Goal: Information Seeking & Learning: Learn about a topic

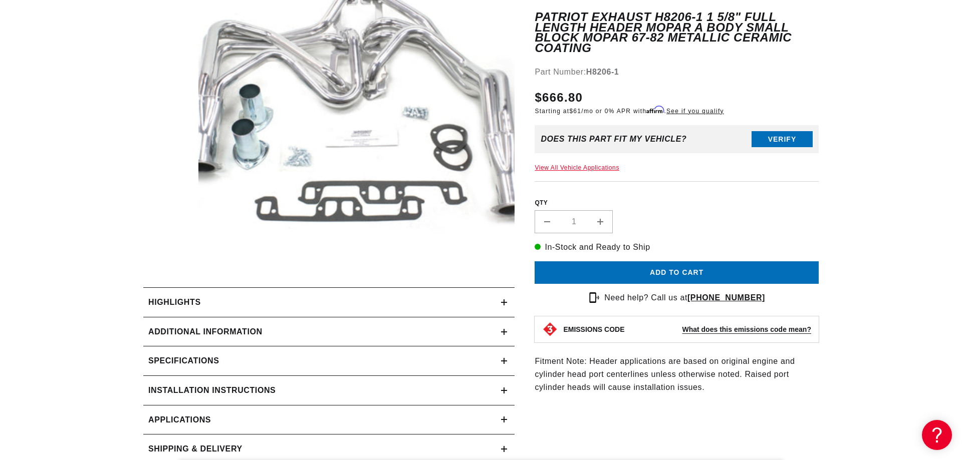
scroll to position [256, 0]
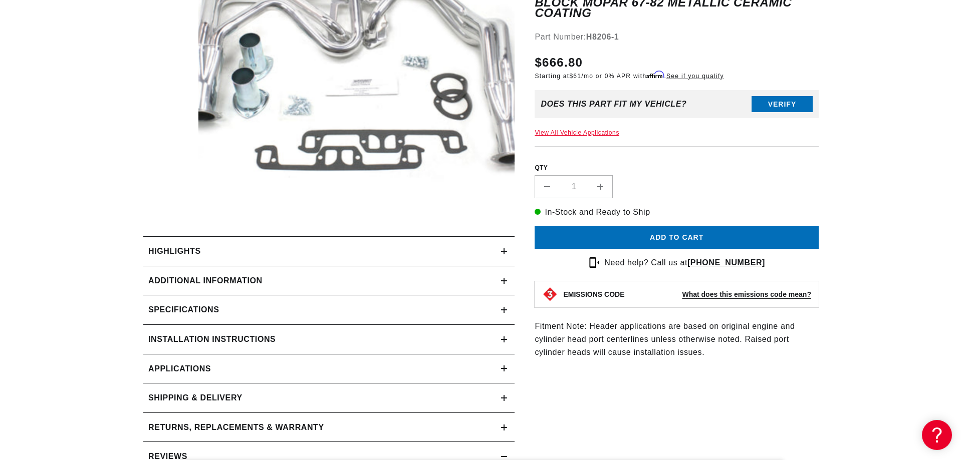
click at [481, 308] on div "Specifications" at bounding box center [322, 310] width 358 height 13
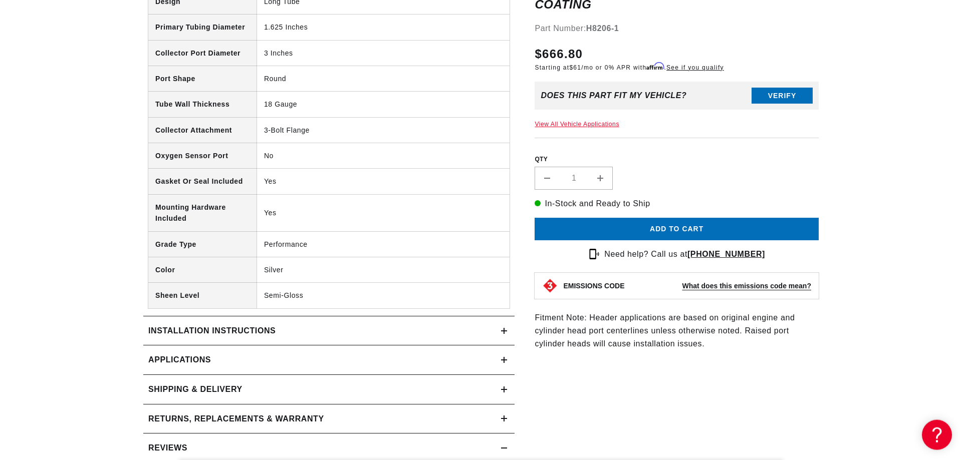
scroll to position [664, 0]
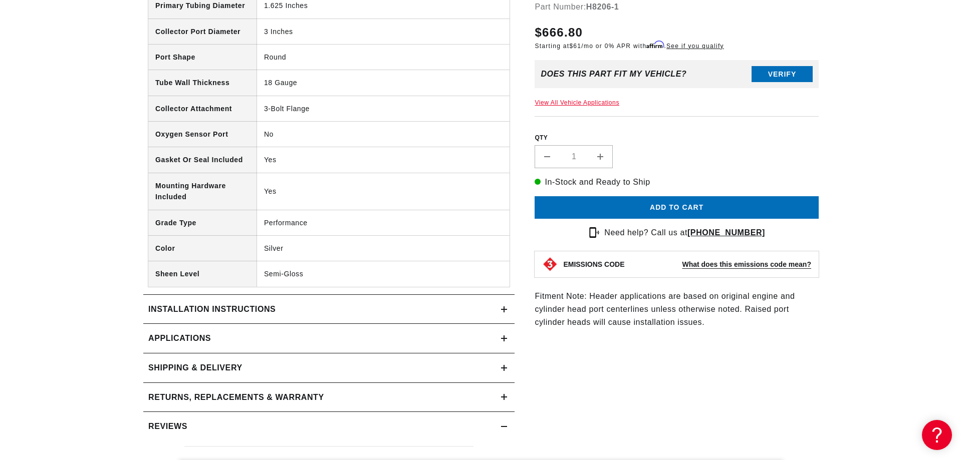
click at [414, 372] on div "Shipping & Delivery" at bounding box center [322, 368] width 358 height 13
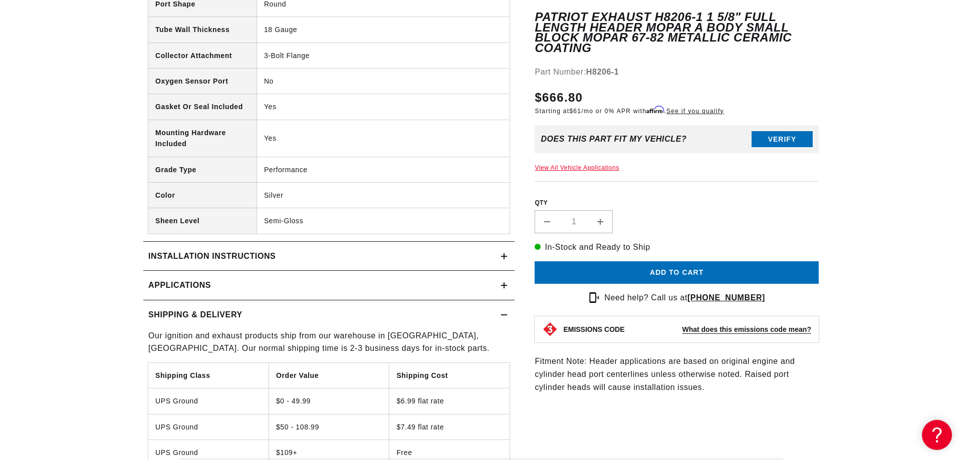
scroll to position [767, 0]
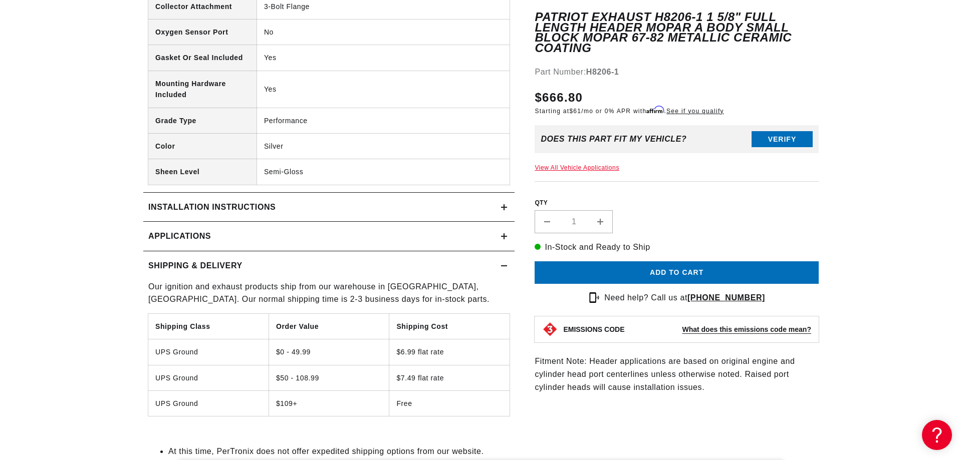
click at [331, 257] on summary "Shipping & Delivery" at bounding box center [328, 266] width 371 height 29
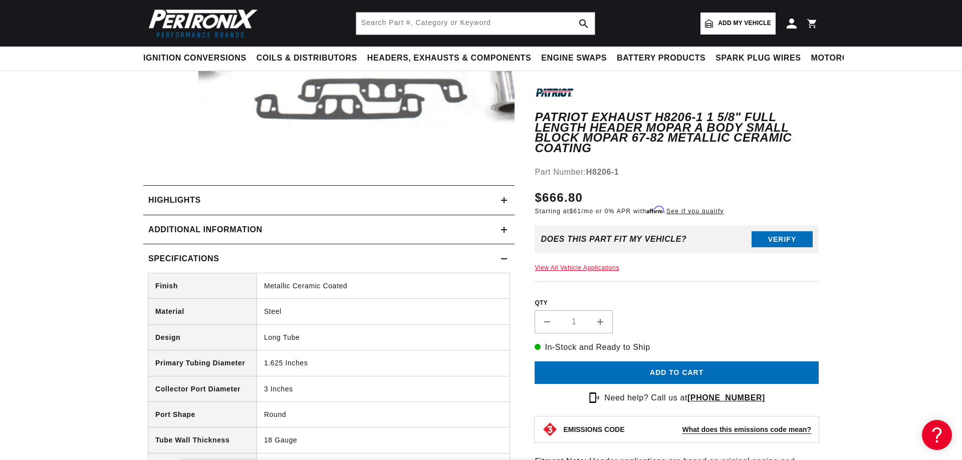
scroll to position [0, 0]
click at [295, 193] on summary "Highlights" at bounding box center [328, 200] width 371 height 29
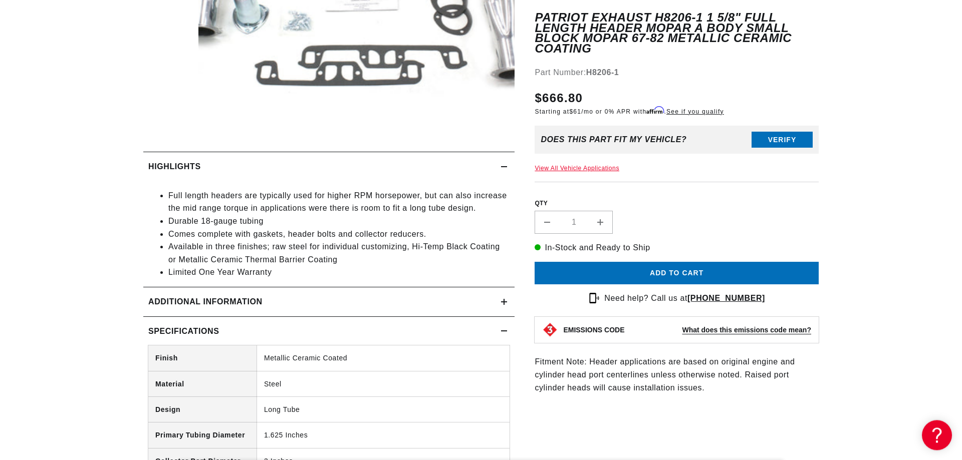
scroll to position [358, 0]
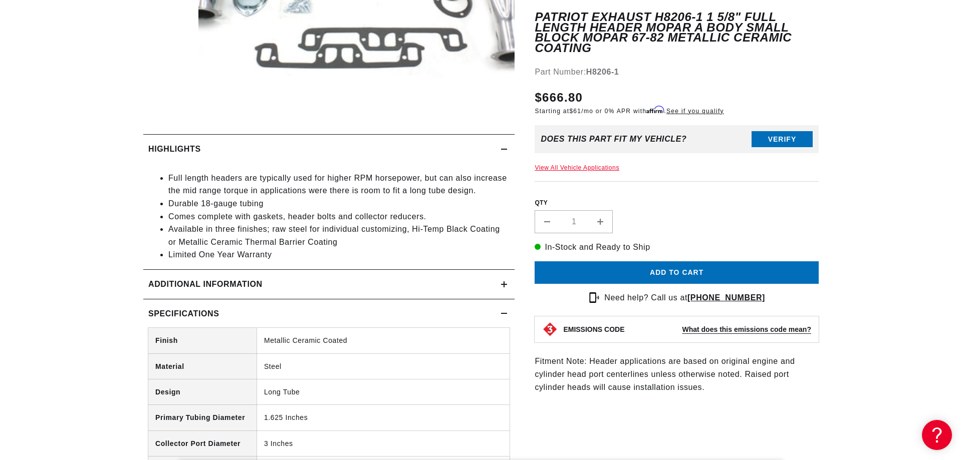
click at [262, 290] on h2 "Additional Information" at bounding box center [205, 284] width 114 height 13
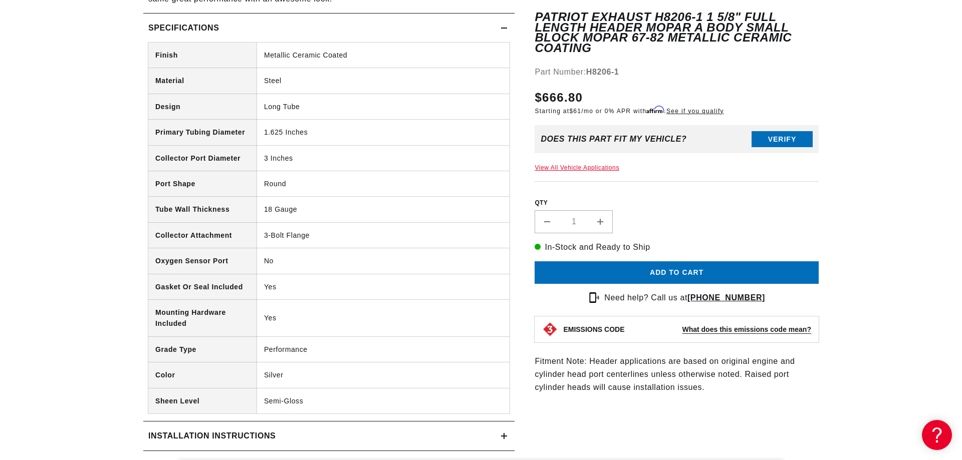
scroll to position [869, 0]
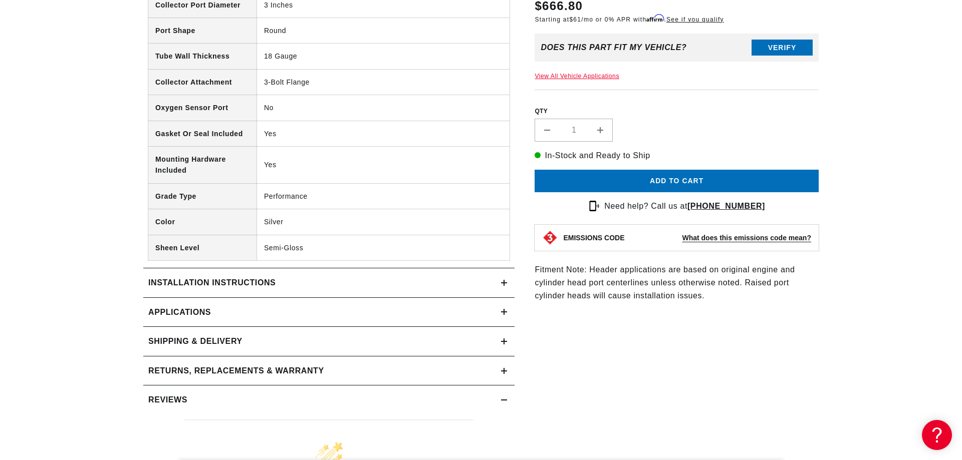
click at [253, 286] on h2 "Installation instructions" at bounding box center [211, 283] width 127 height 13
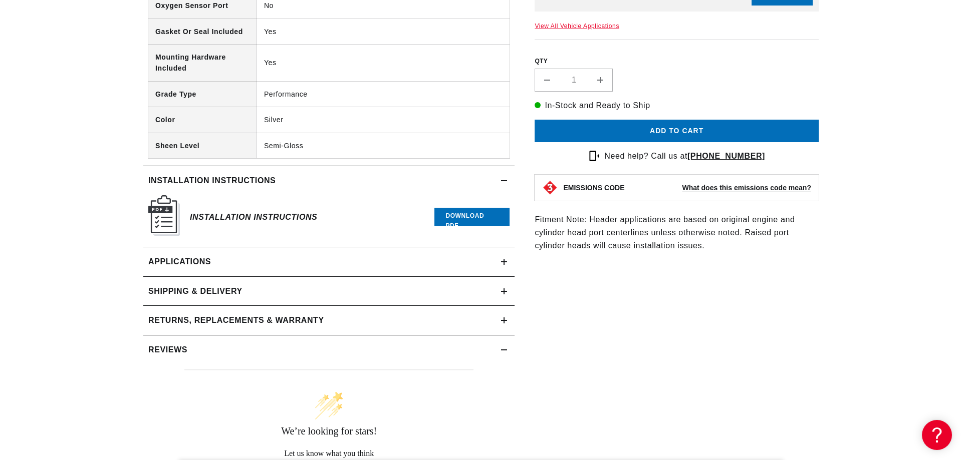
click at [208, 265] on span "Applications" at bounding box center [179, 262] width 63 height 13
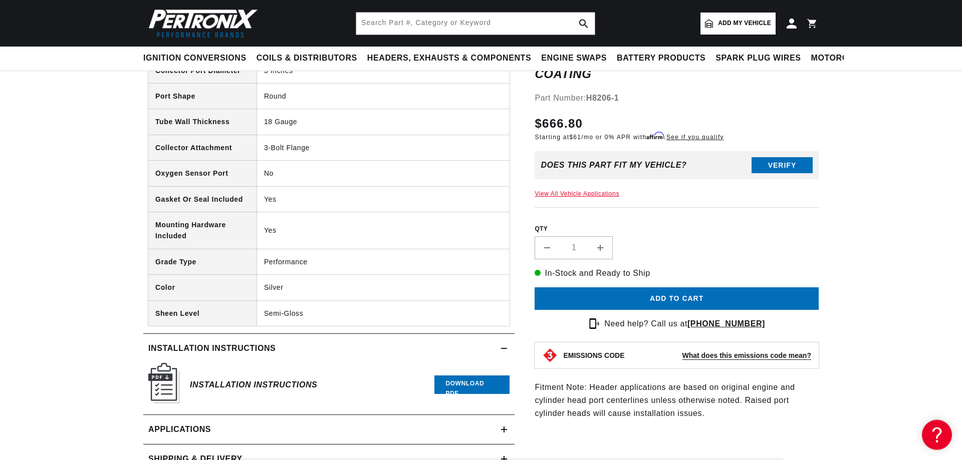
scroll to position [497, 0]
